Goal: Submit feedback/report problem: Provide input to the site owners about the experience or issues

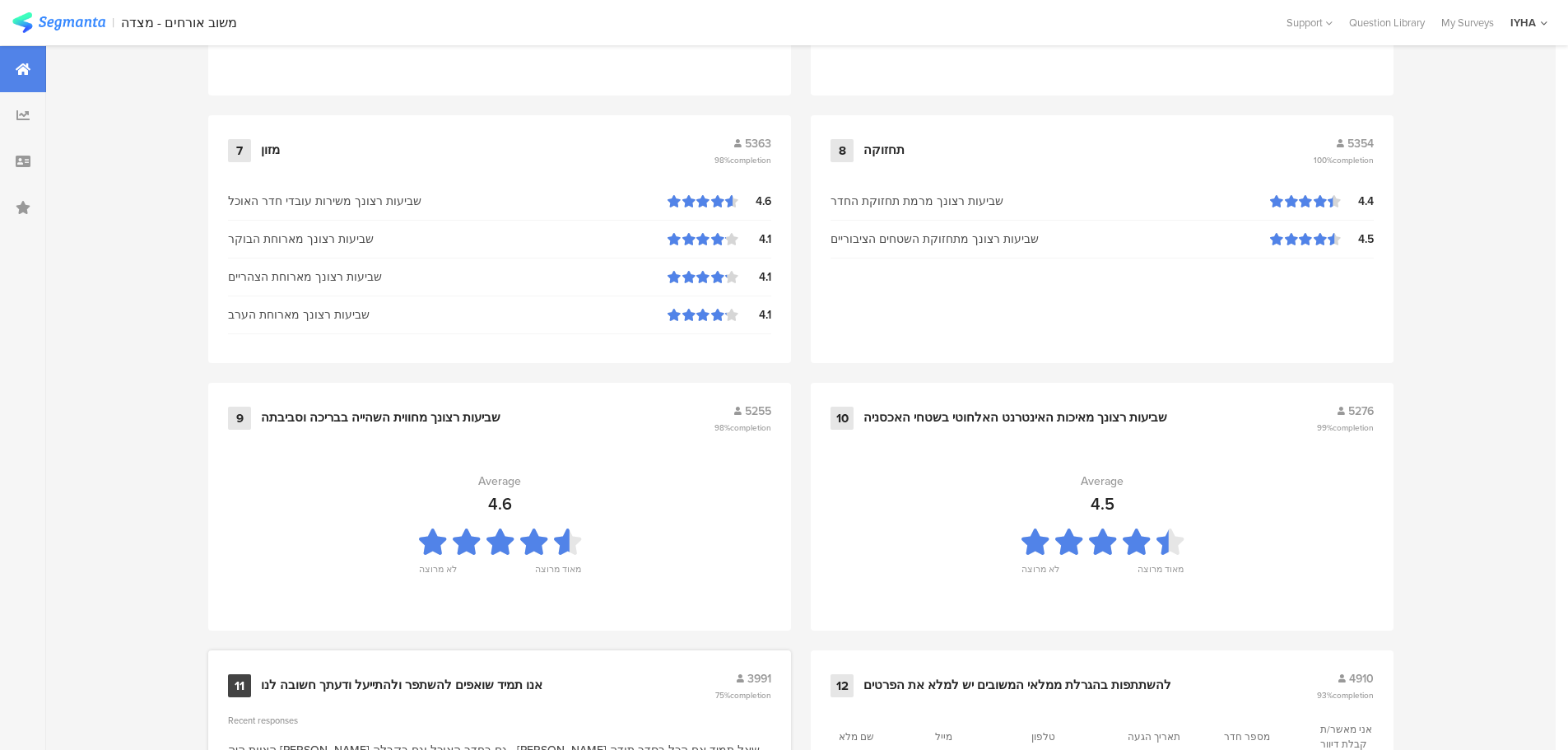
scroll to position [1664, 0]
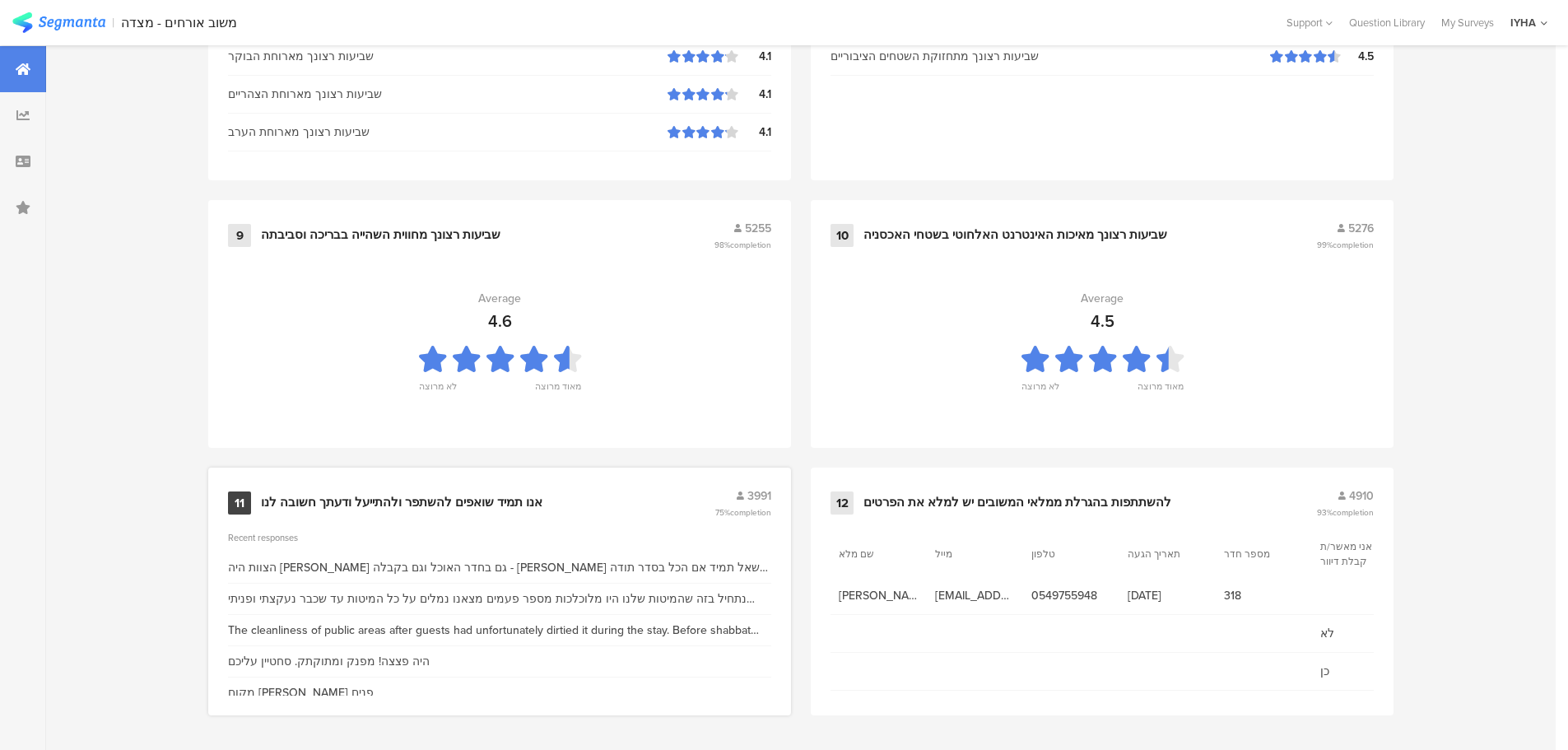
click at [343, 495] on div "אנו תמיד שואפים להשתפר ולהתייעל ודעתך חשובה לנו" at bounding box center [401, 502] width 281 height 16
